Goal: Task Accomplishment & Management: Manage account settings

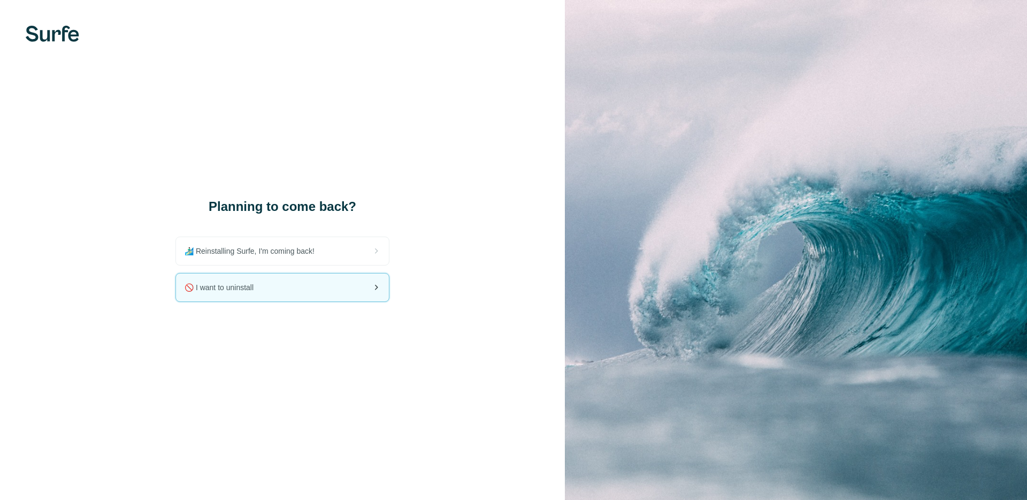
click at [305, 296] on div "🚫 I want to uninstall" at bounding box center [282, 287] width 213 height 28
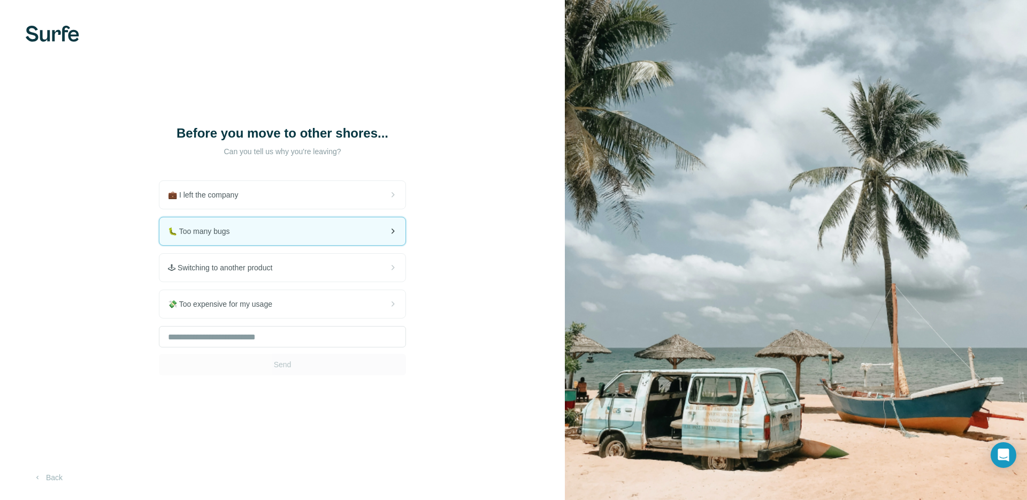
click at [350, 236] on div "🐛 Too many bugs" at bounding box center [282, 231] width 246 height 28
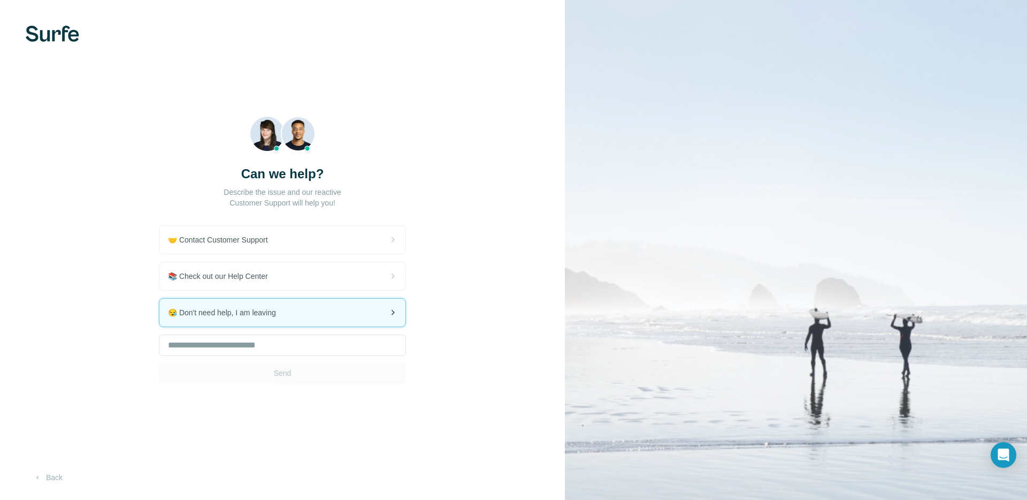
click at [355, 312] on div "😪 Don't need help, I am leaving" at bounding box center [282, 313] width 246 height 28
